Goal: Browse casually: Explore the website without a specific task or goal

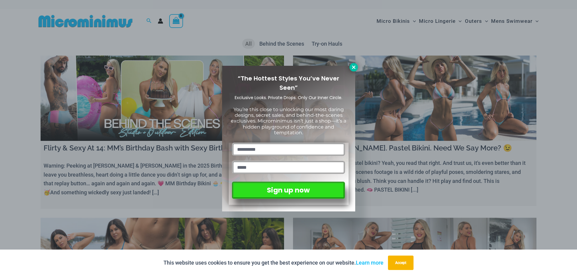
click at [355, 68] on icon at bounding box center [353, 67] width 3 height 3
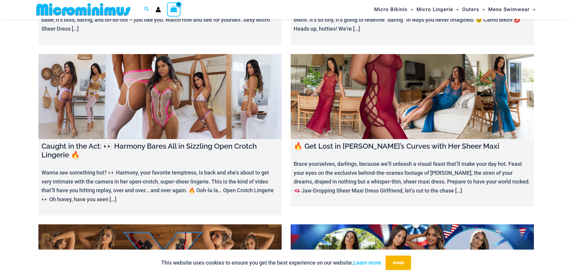
scroll to position [656, 0]
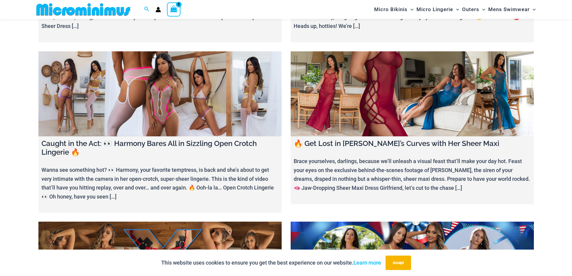
click at [358, 94] on link at bounding box center [412, 93] width 243 height 85
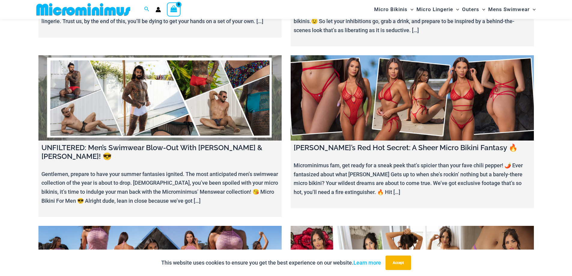
scroll to position [1016, 0]
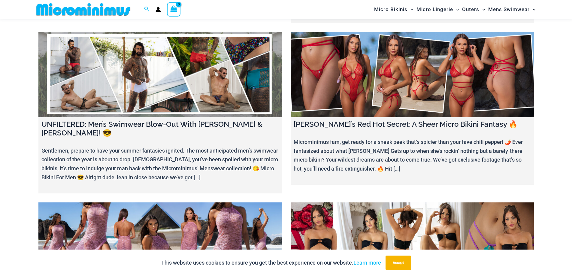
click at [141, 68] on link at bounding box center [159, 74] width 243 height 85
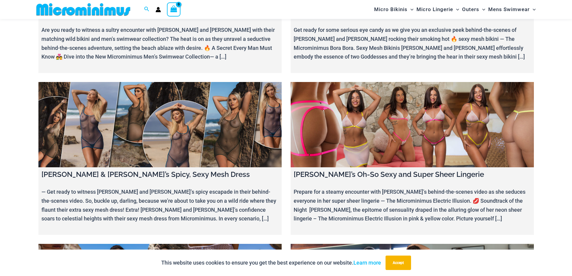
scroll to position [2639, 0]
click at [360, 82] on link at bounding box center [412, 124] width 243 height 85
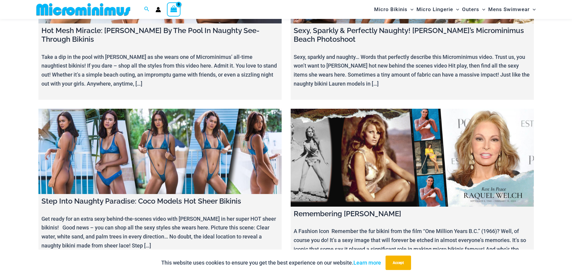
scroll to position [6064, 0]
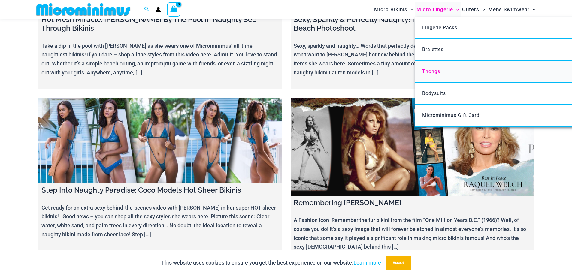
click at [431, 73] on span "Thongs" at bounding box center [431, 72] width 18 height 6
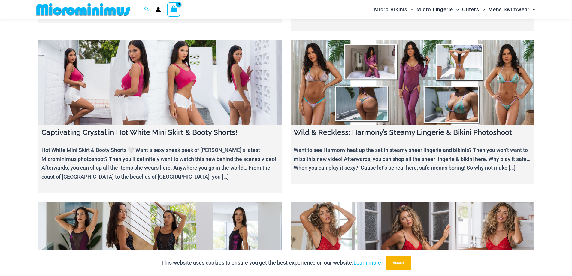
scroll to position [5237, 0]
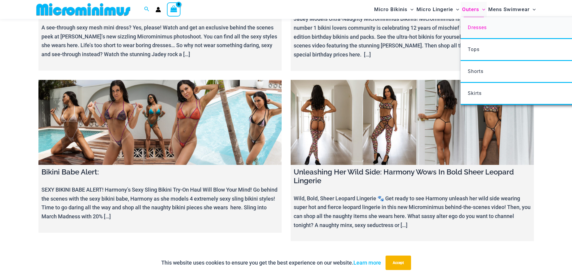
click at [477, 26] on span "Dresses" at bounding box center [477, 28] width 19 height 6
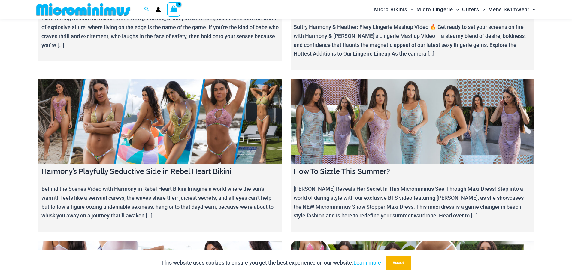
scroll to position [4486, 0]
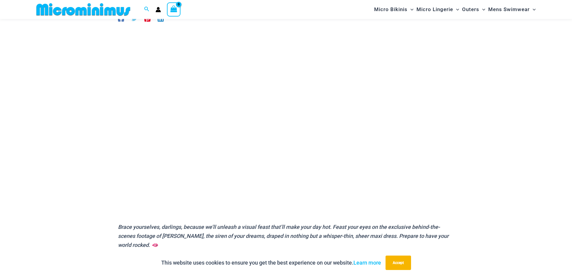
scroll to position [55, 0]
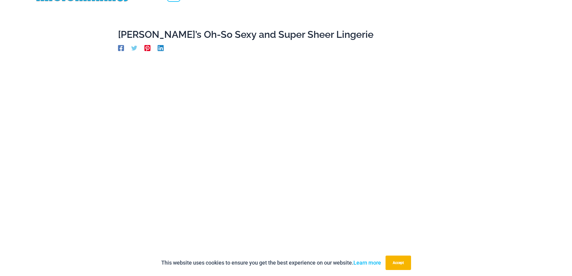
scroll to position [7, 0]
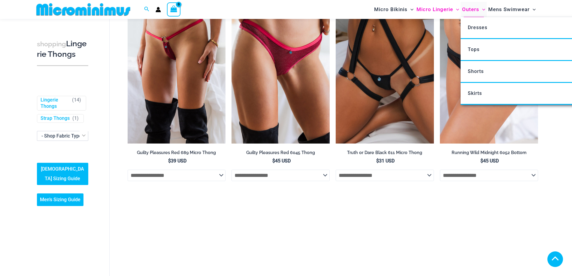
scroll to position [265, 0]
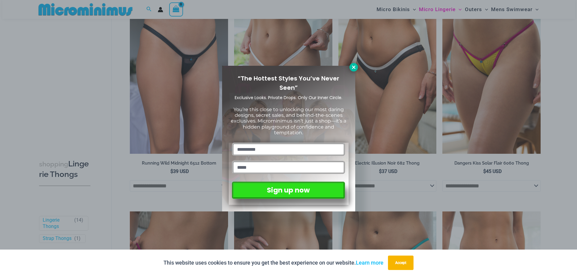
click at [352, 67] on icon at bounding box center [353, 67] width 5 height 5
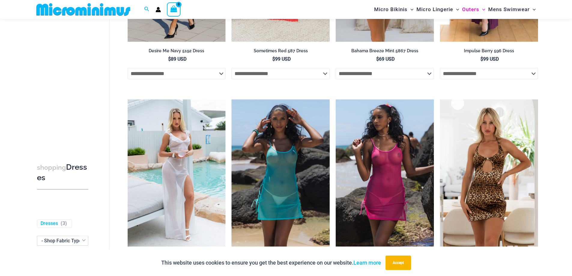
scroll to position [175, 0]
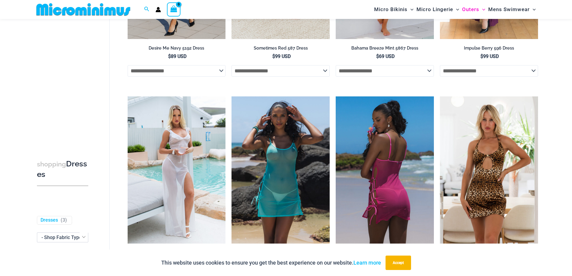
click at [375, 119] on img at bounding box center [385, 169] width 98 height 147
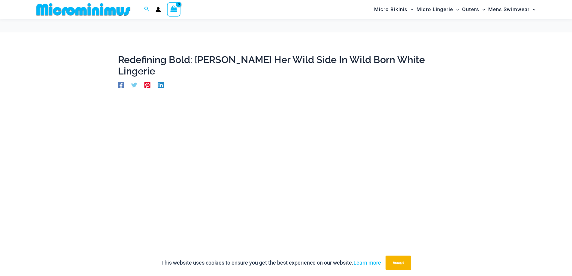
scroll to position [56, 0]
